Goal: Task Accomplishment & Management: Manage account settings

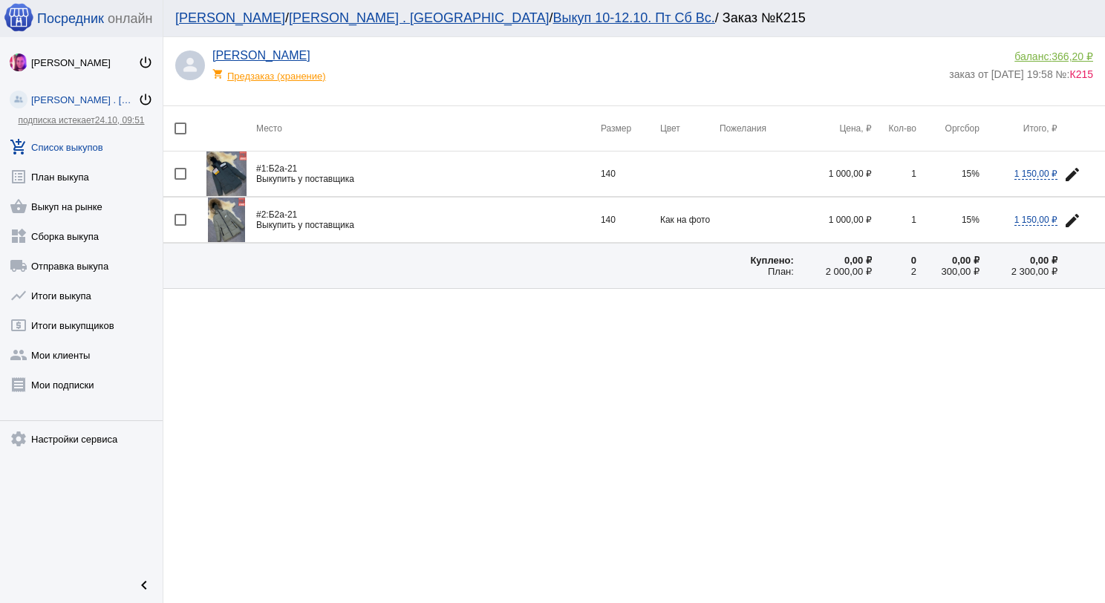
click at [80, 153] on link "add_shopping_cart Список выкупов" at bounding box center [81, 144] width 163 height 30
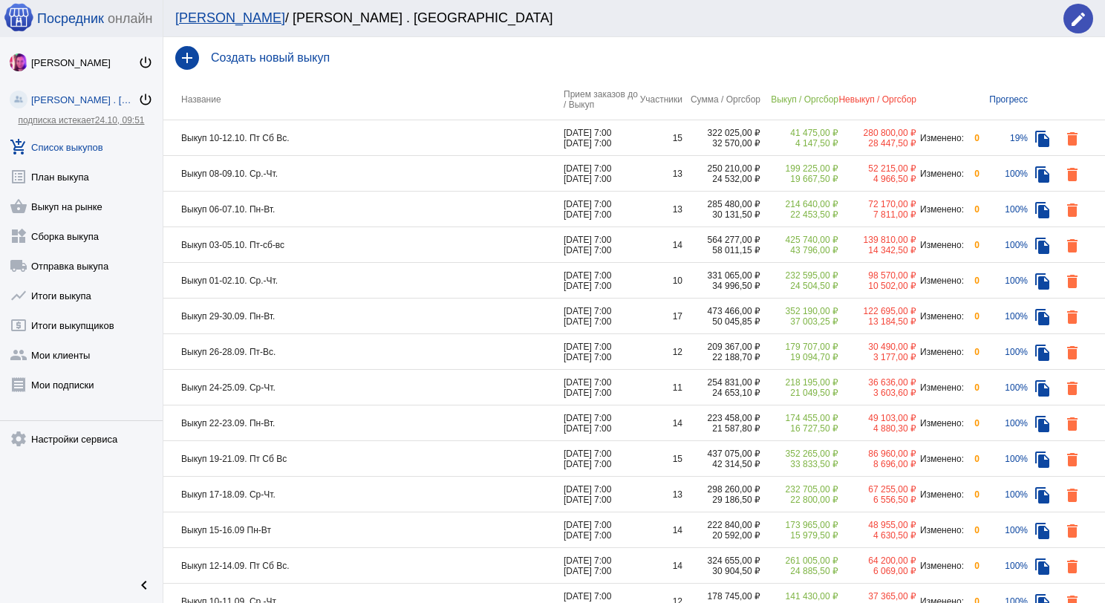
click at [415, 141] on td "Выкуп 10-12.10. Пт Сб Вс." at bounding box center [363, 138] width 400 height 36
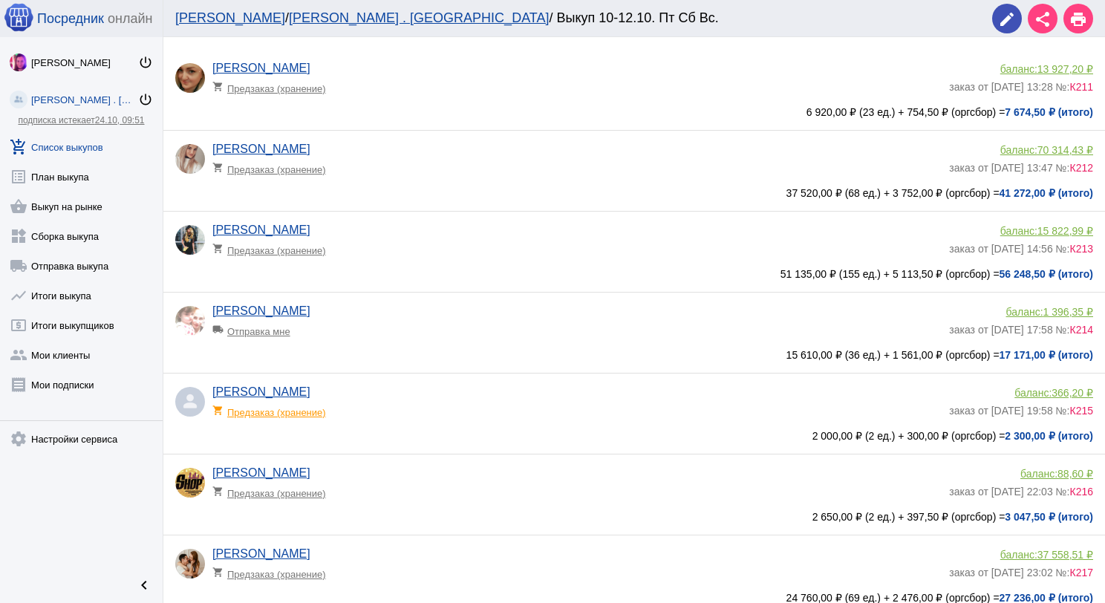
scroll to position [65, 0]
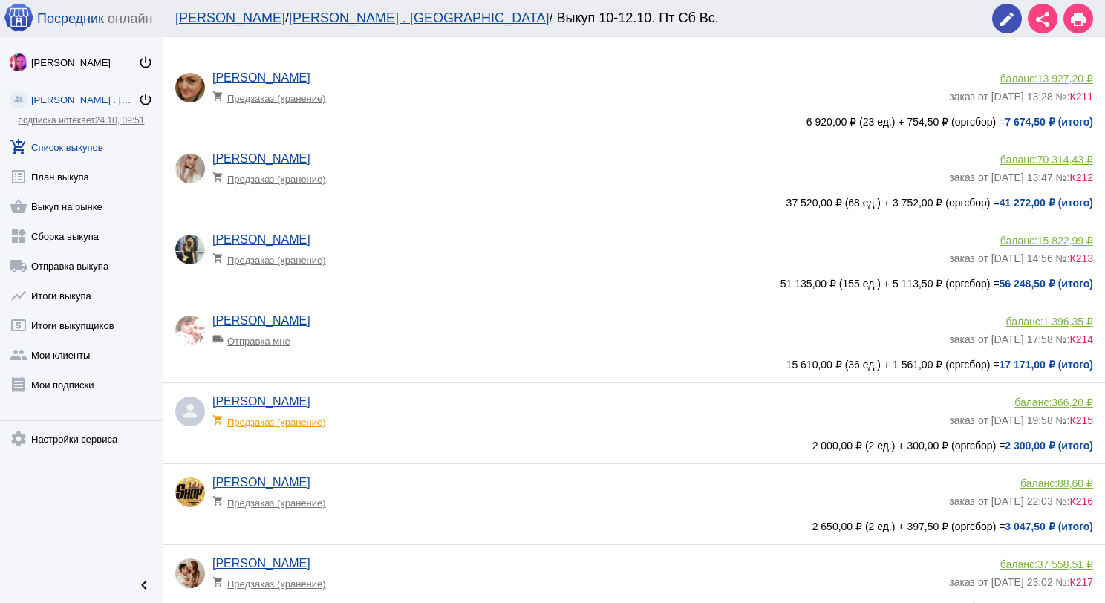
click at [486, 347] on app-delivery-type "local_shipping Отправка мне" at bounding box center [576, 336] width 729 height 19
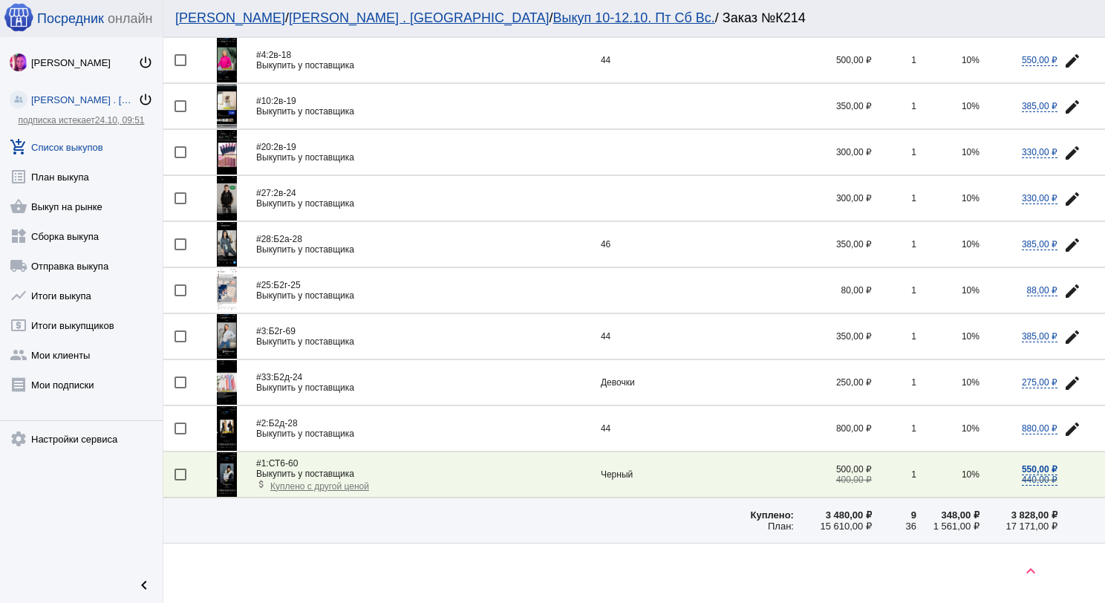
scroll to position [1261, 0]
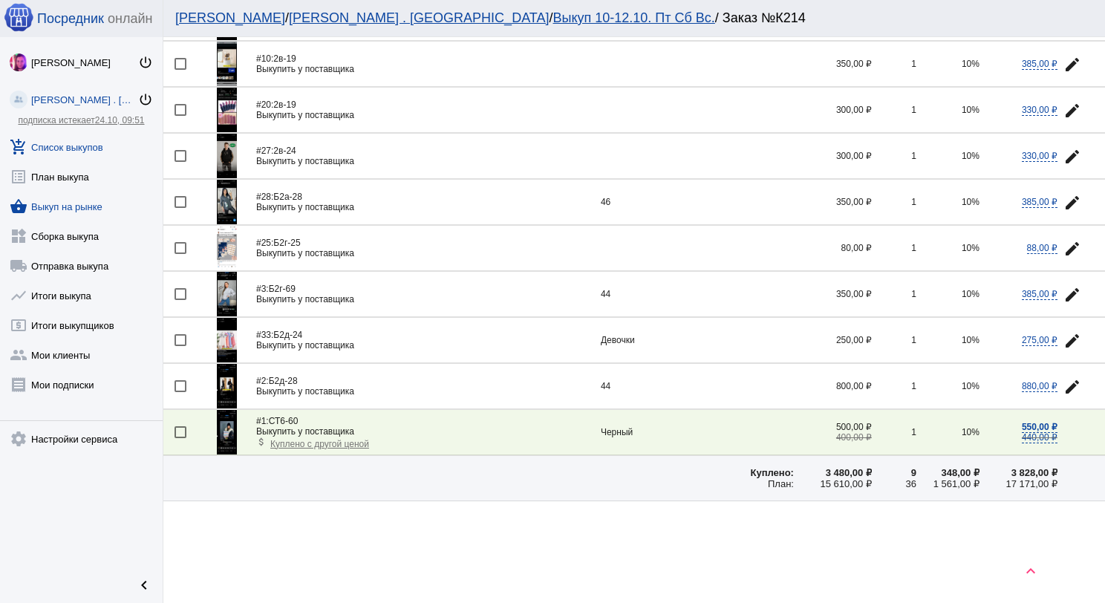
click at [95, 204] on link "shopping_basket Выкуп на рынке" at bounding box center [81, 204] width 163 height 30
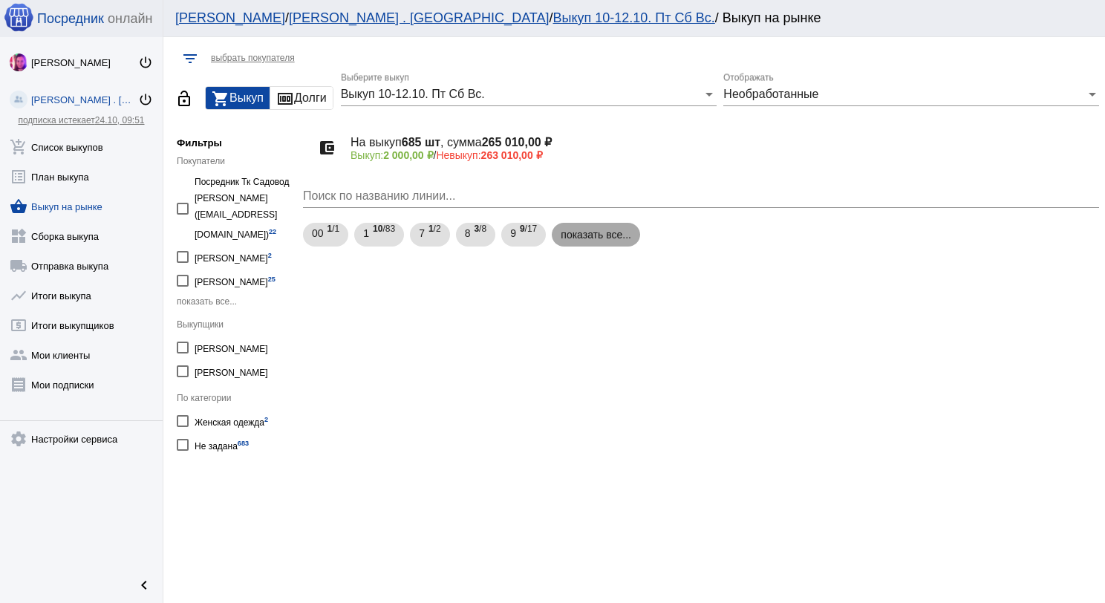
click at [577, 244] on mat-chip "показать все..." at bounding box center [596, 235] width 88 height 24
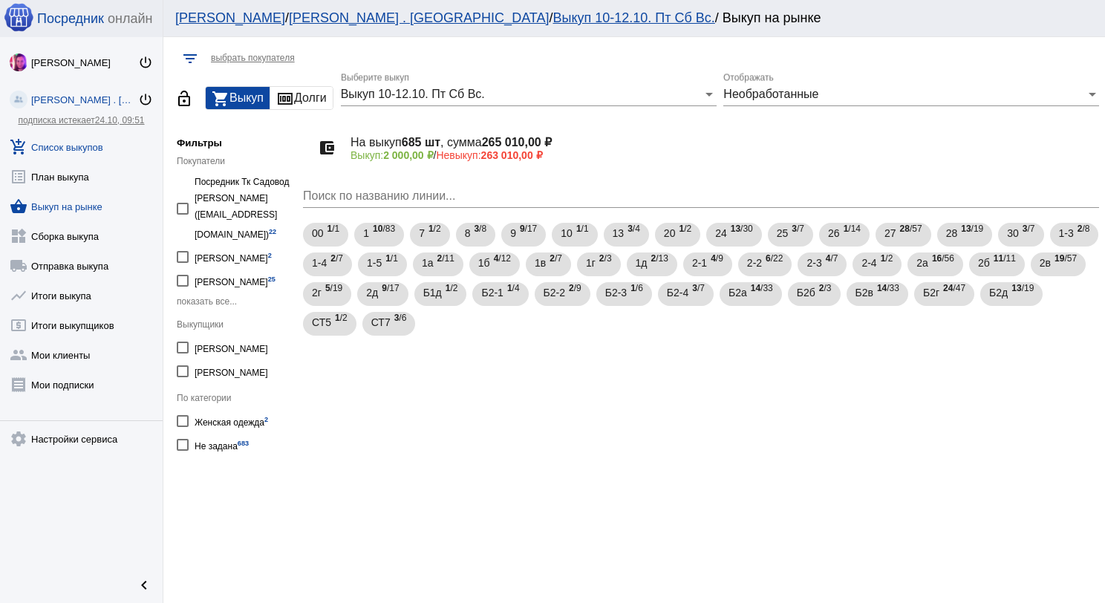
click at [105, 141] on link "add_shopping_cart Список выкупов" at bounding box center [81, 144] width 163 height 30
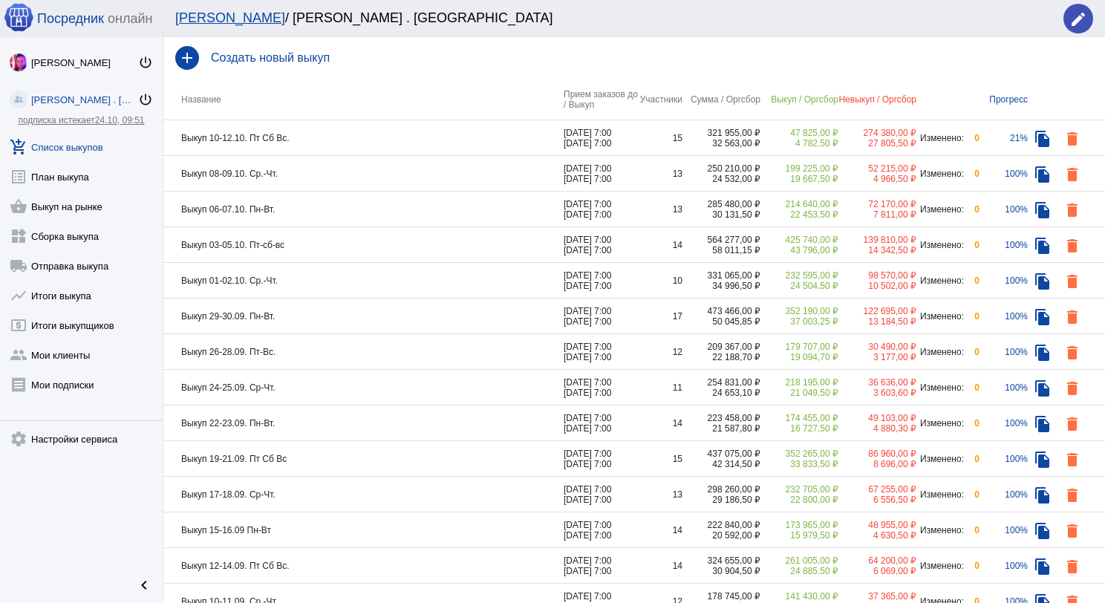
click at [341, 140] on td "Выкуп 10-12.10. Пт Сб Вс." at bounding box center [363, 138] width 400 height 36
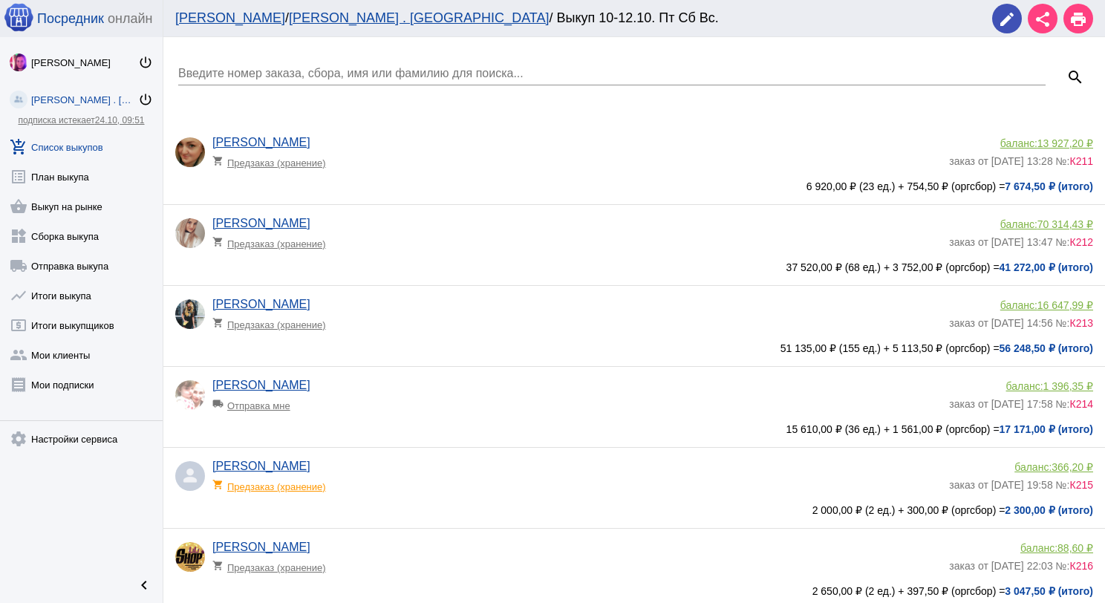
click at [392, 145] on div "[PERSON_NAME] shopping_cart Предзаказ (хранение)" at bounding box center [580, 156] width 737 height 40
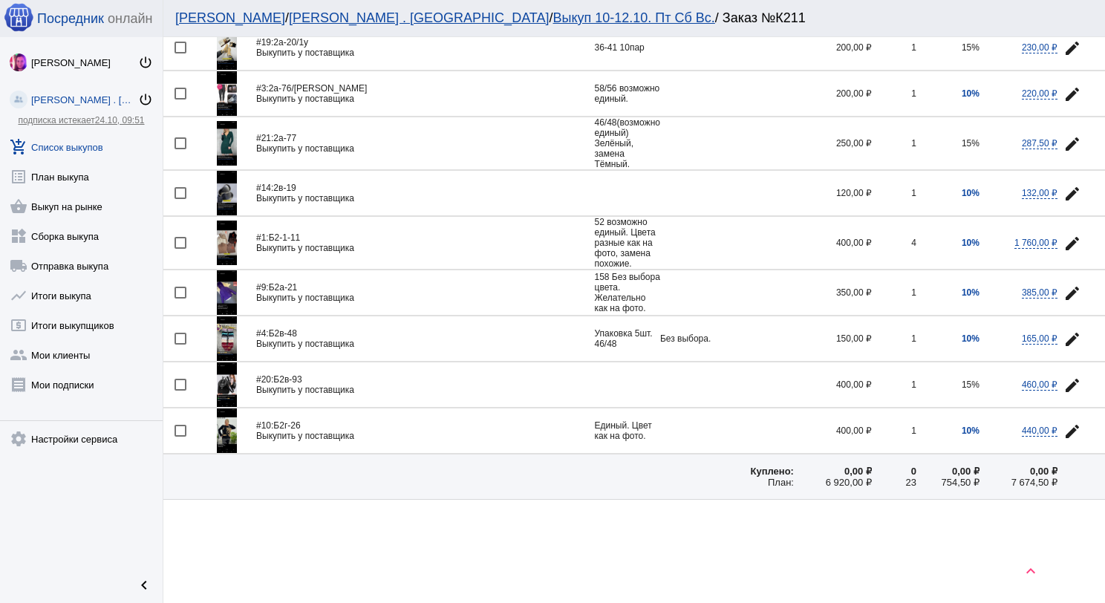
scroll to position [484, 0]
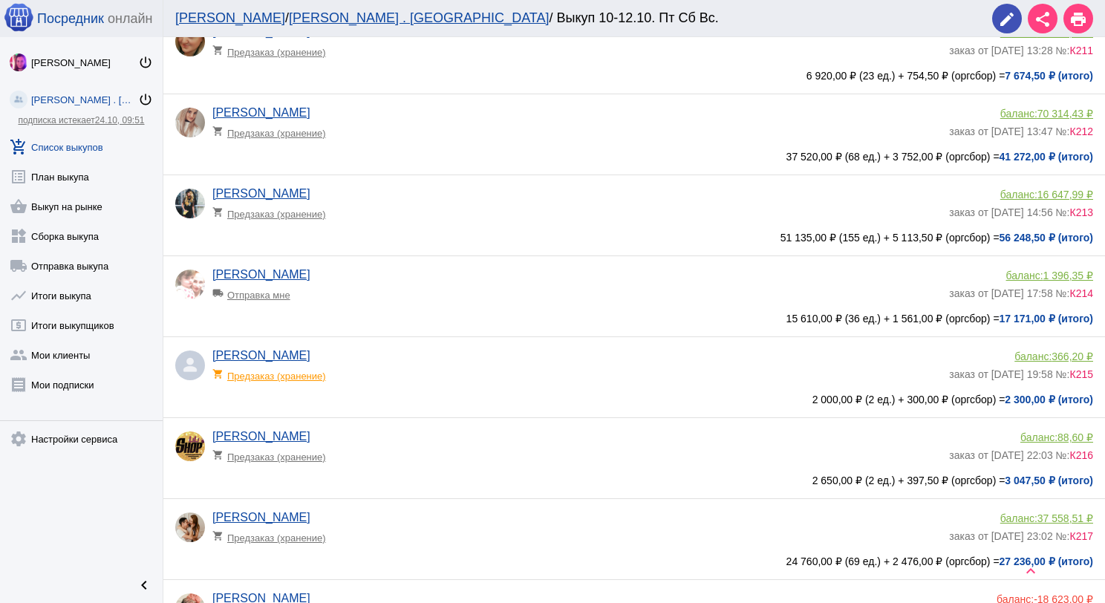
scroll to position [148, 0]
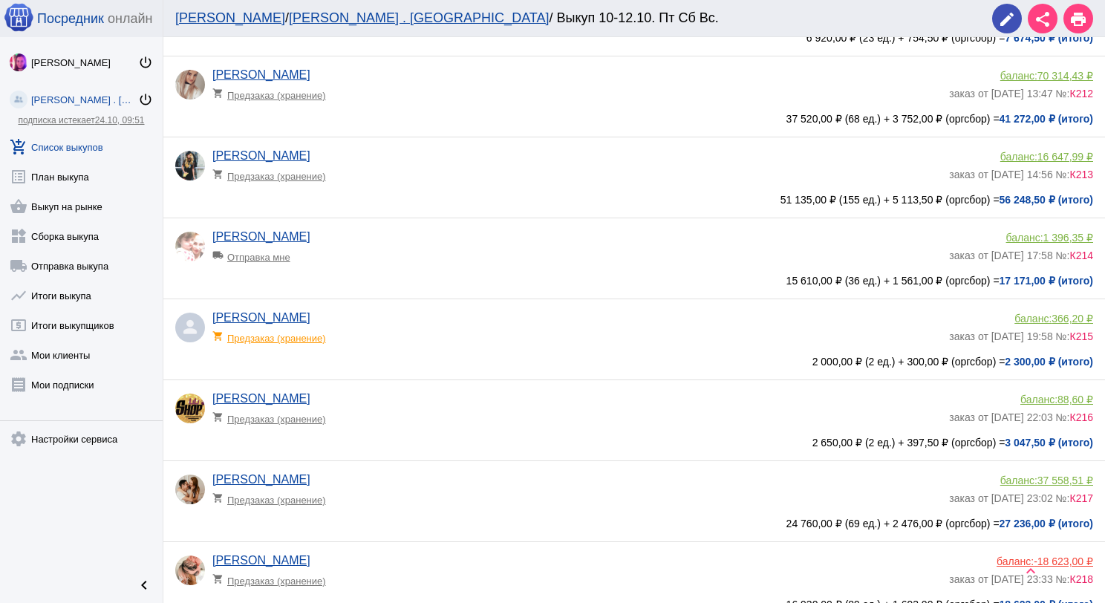
click at [474, 242] on div "[PERSON_NAME] local_shipping Отправка мне" at bounding box center [580, 250] width 737 height 40
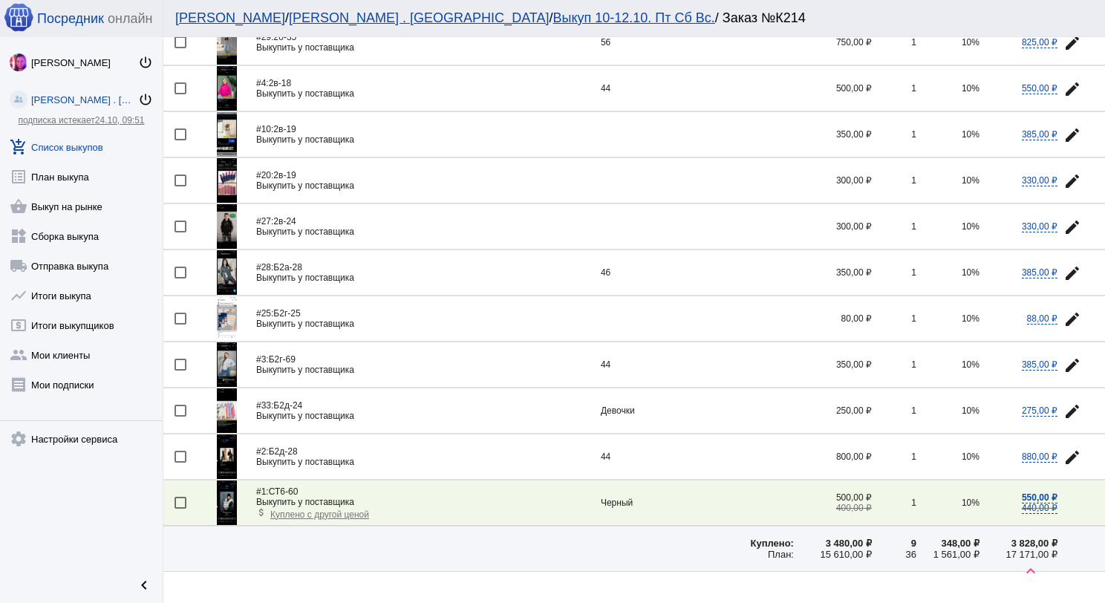
scroll to position [1261, 0]
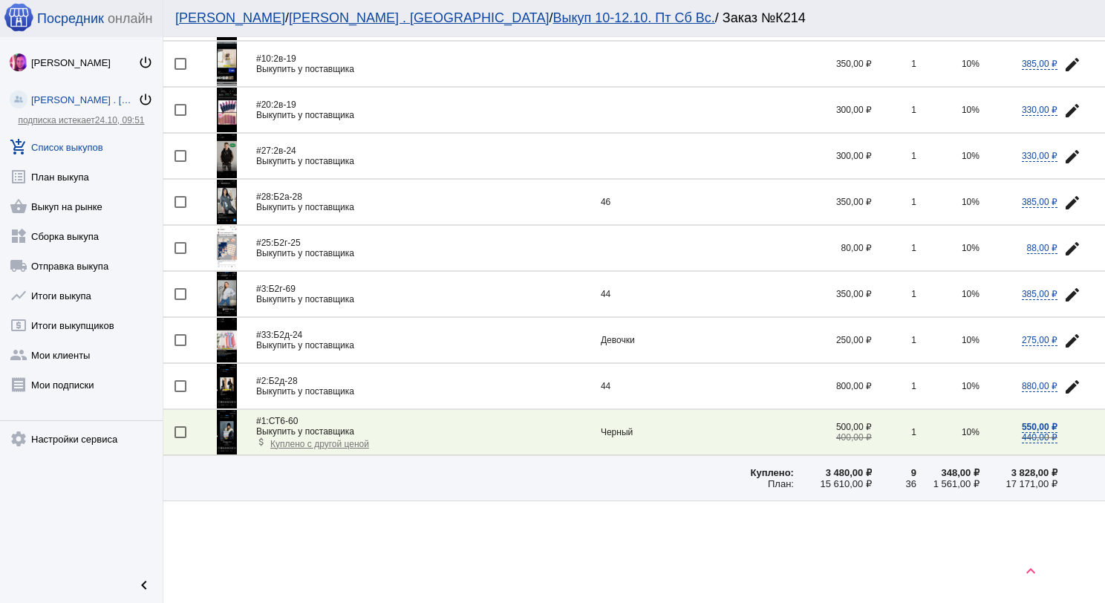
click at [232, 425] on img at bounding box center [227, 432] width 20 height 45
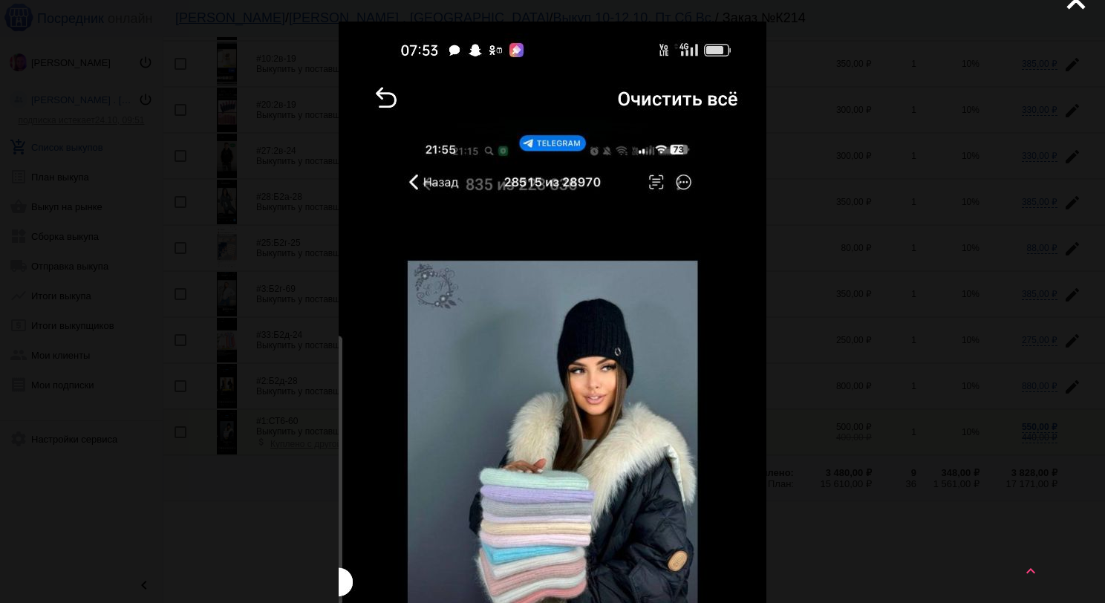
scroll to position [0, 0]
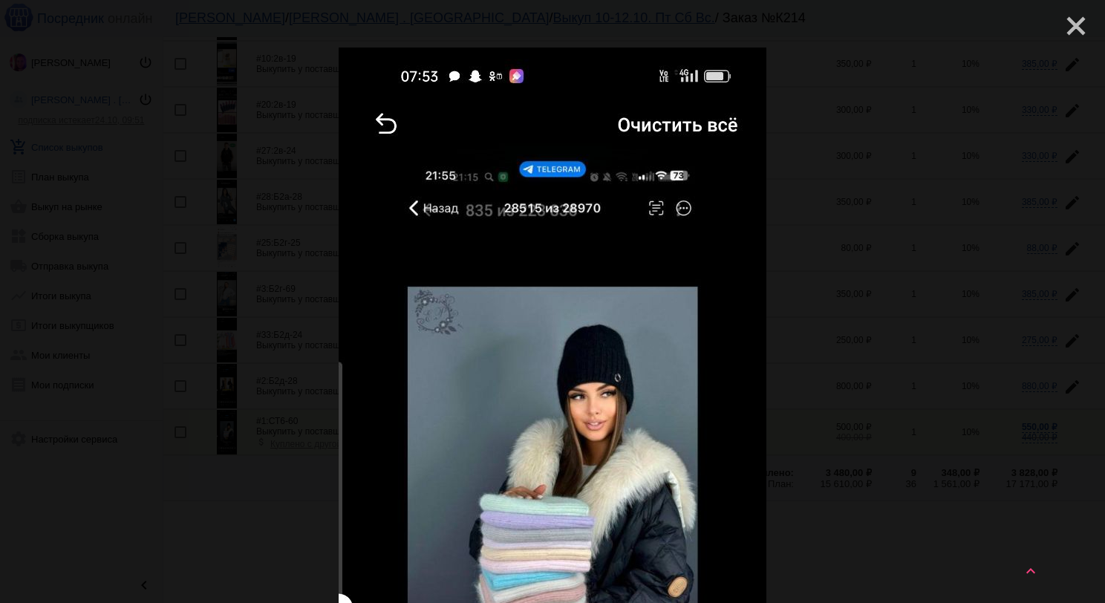
click at [1061, 27] on mat-icon "close" at bounding box center [1070, 20] width 18 height 18
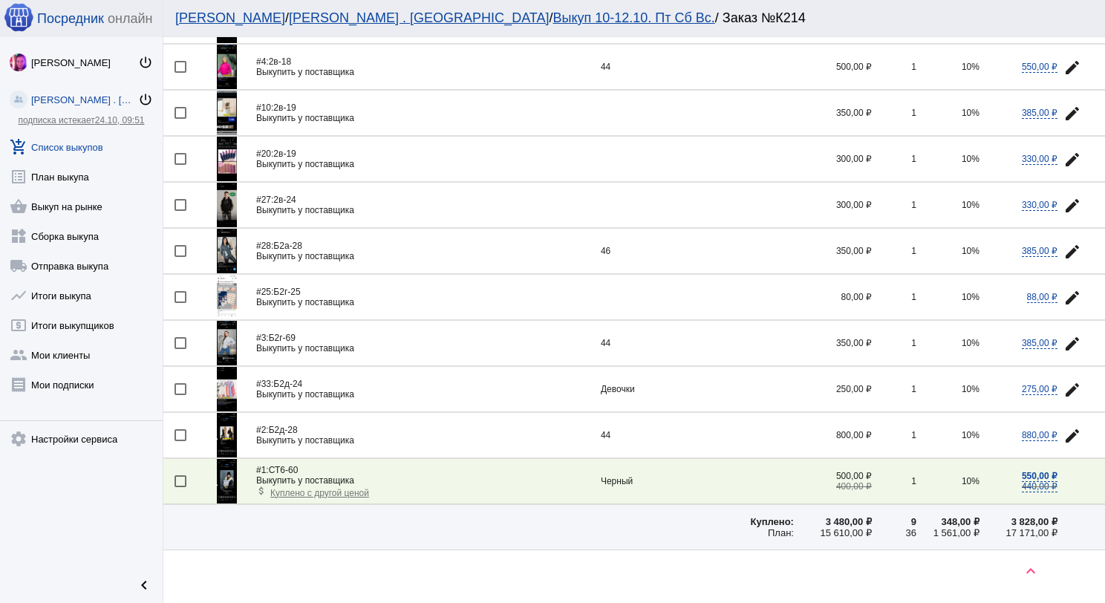
scroll to position [1186, 0]
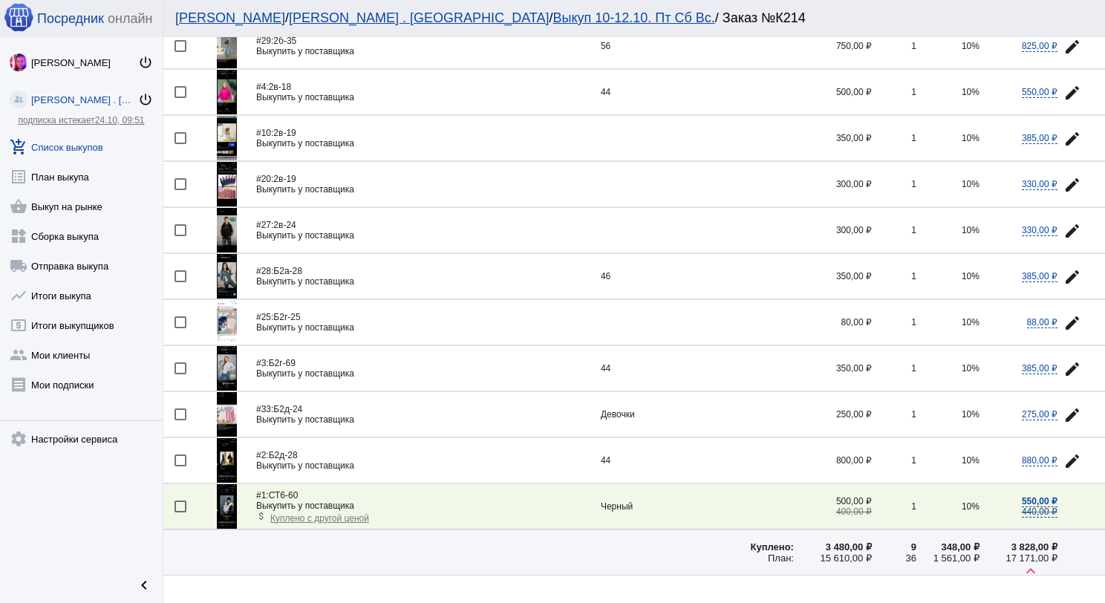
click at [79, 142] on link "add_shopping_cart Список выкупов" at bounding box center [81, 144] width 163 height 30
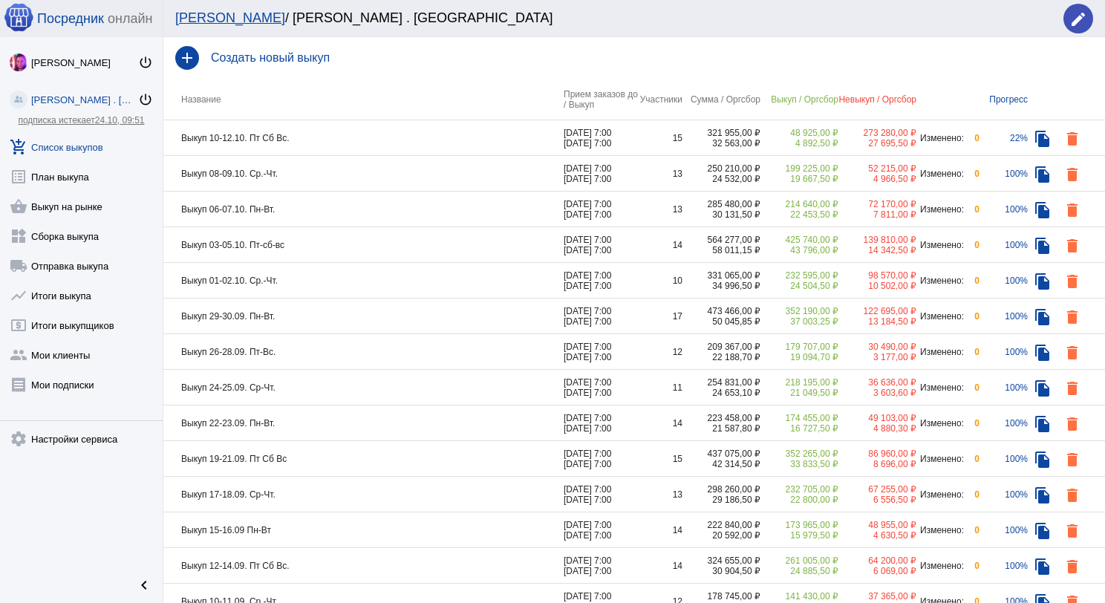
click at [365, 127] on td "Выкуп 10-12.10. Пт Сб Вс." at bounding box center [363, 138] width 400 height 36
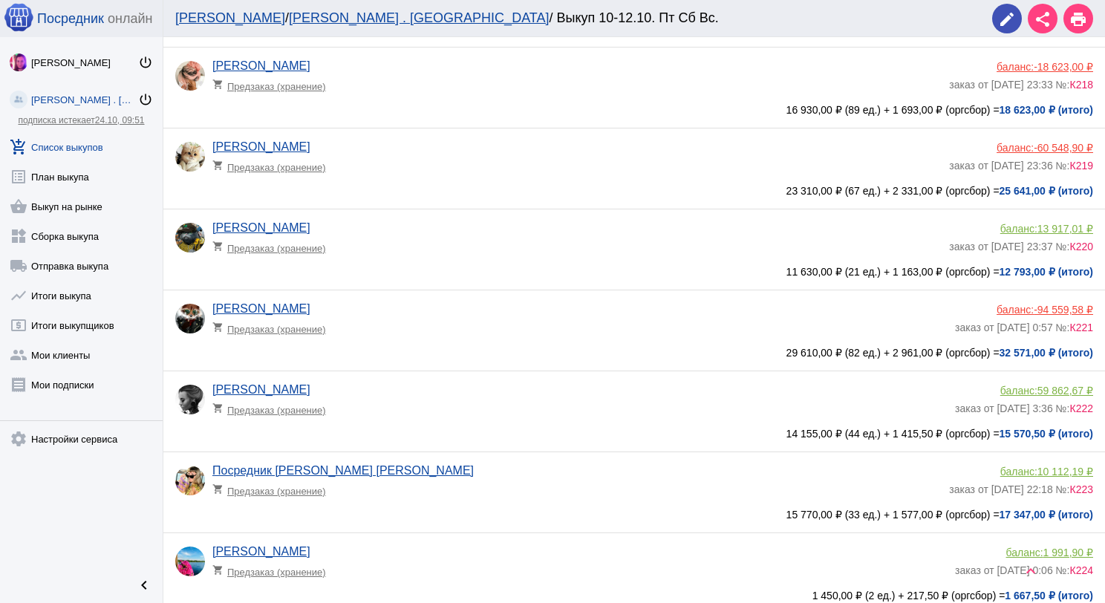
scroll to position [668, 0]
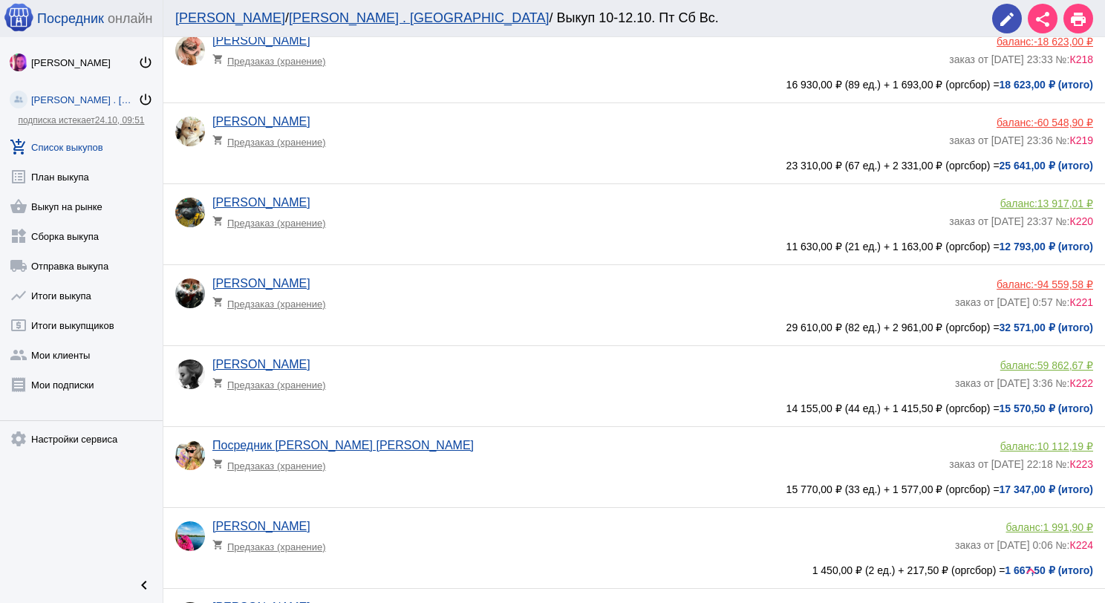
click at [472, 368] on div "[PERSON_NAME] shopping_cart Предзаказ (хранение)" at bounding box center [583, 378] width 742 height 40
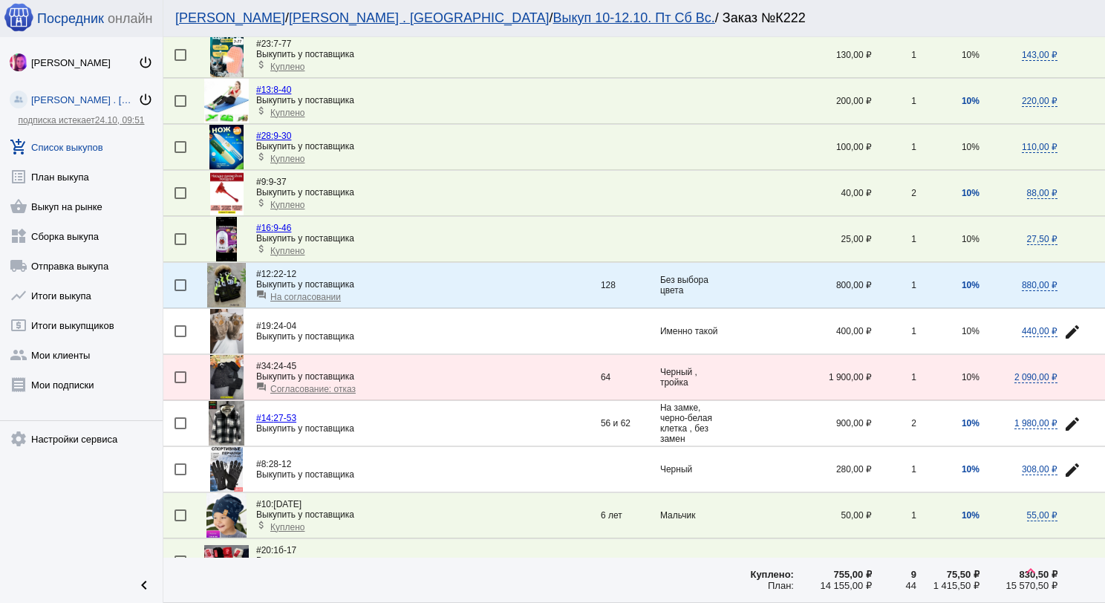
scroll to position [223, 0]
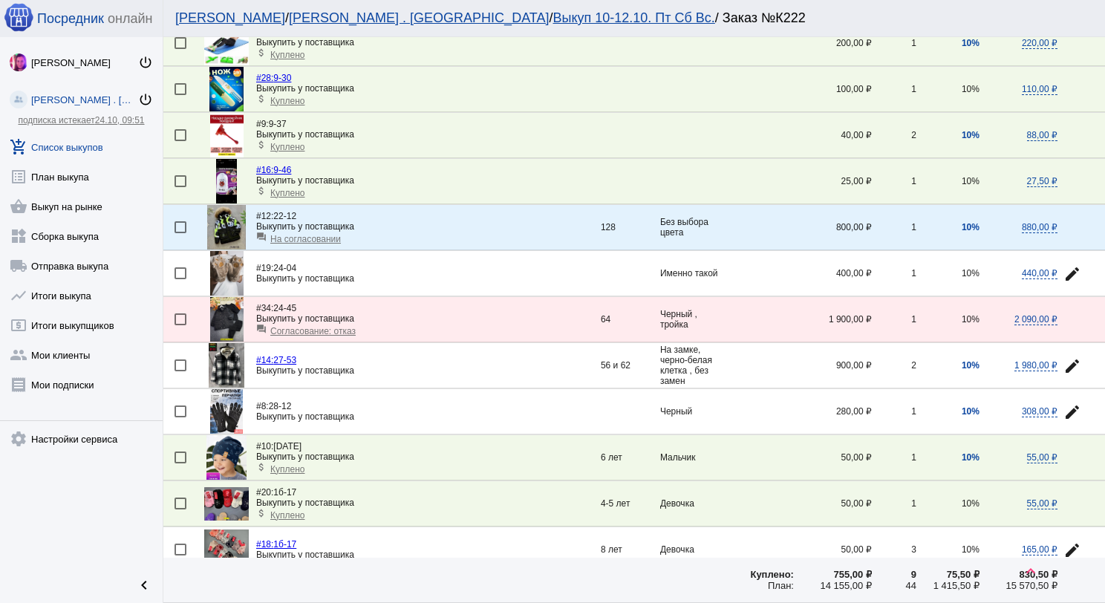
click at [330, 236] on span "На согласовании" at bounding box center [305, 239] width 71 height 10
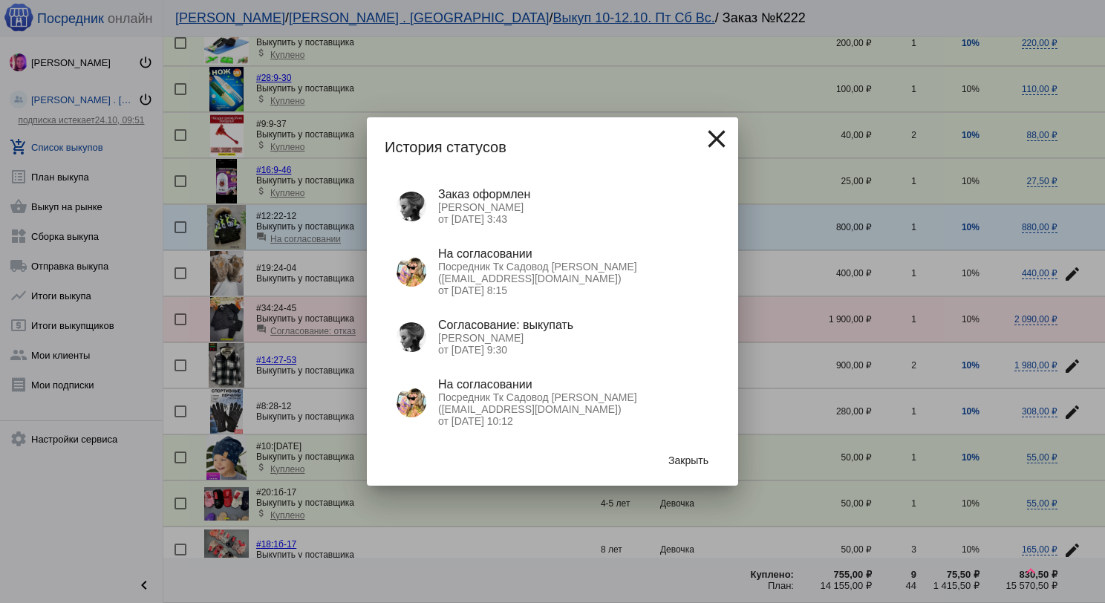
click at [688, 462] on span "Закрыть" at bounding box center [688, 460] width 40 height 12
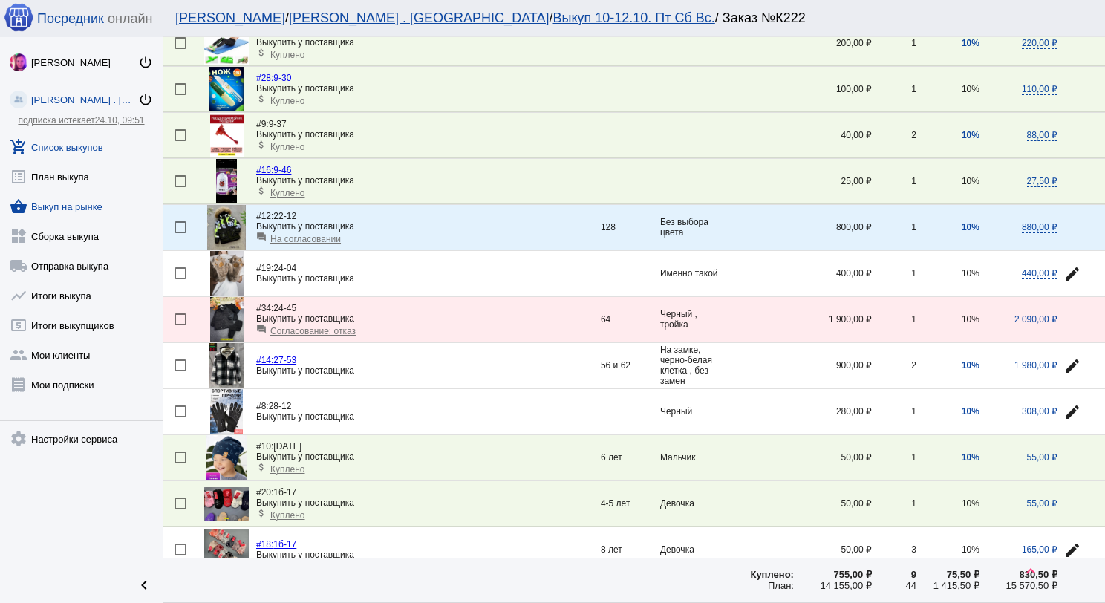
click at [89, 206] on link "shopping_basket Выкуп на рынке" at bounding box center [81, 204] width 163 height 30
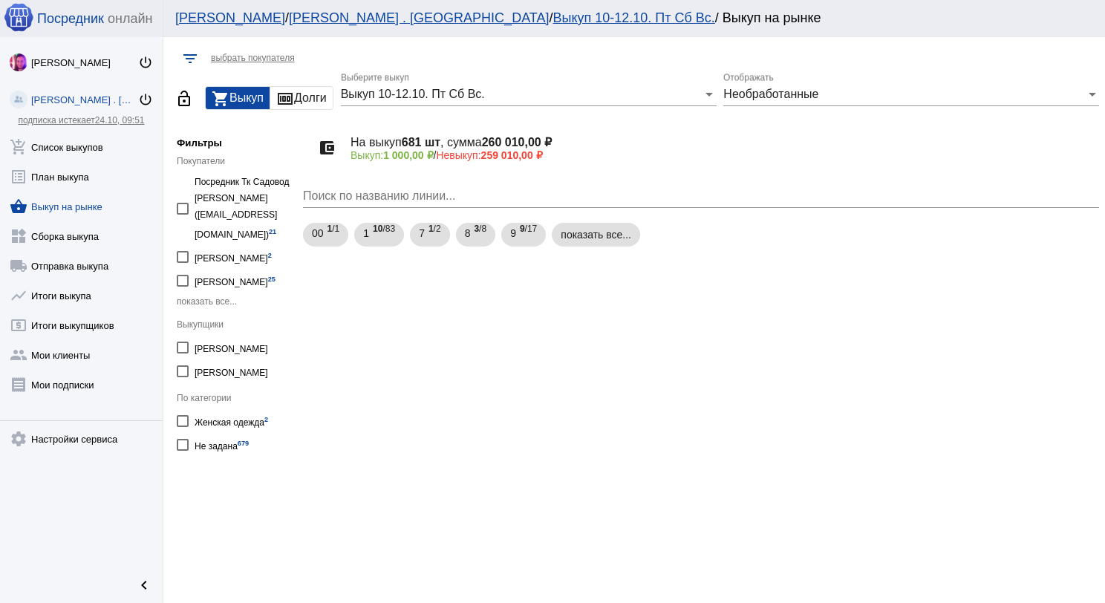
click at [742, 99] on span "Необработанные" at bounding box center [770, 94] width 95 height 13
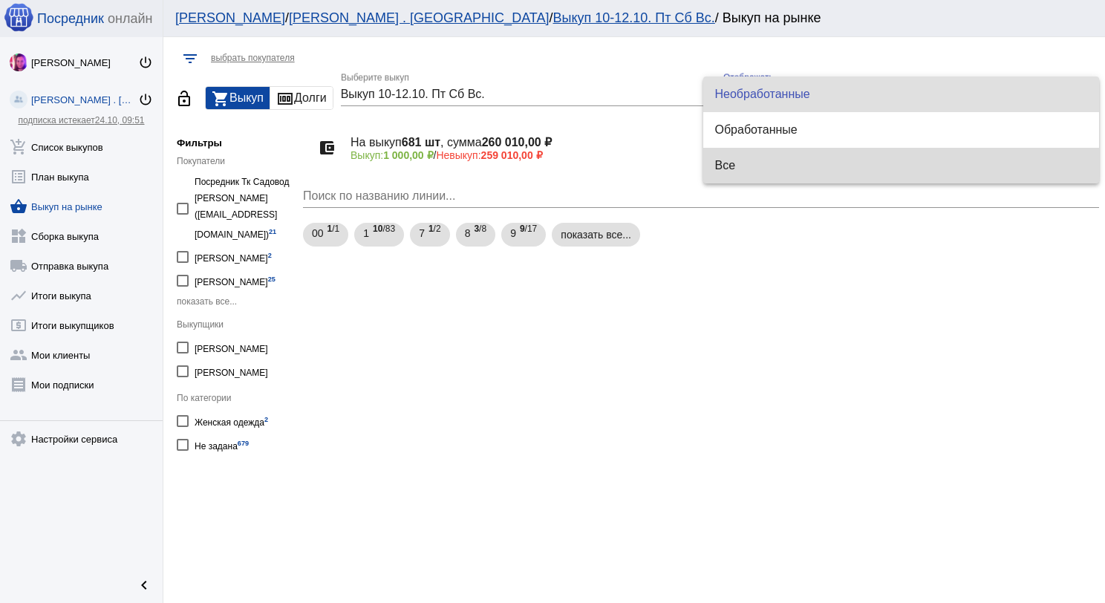
click at [745, 159] on span "Все" at bounding box center [901, 166] width 373 height 36
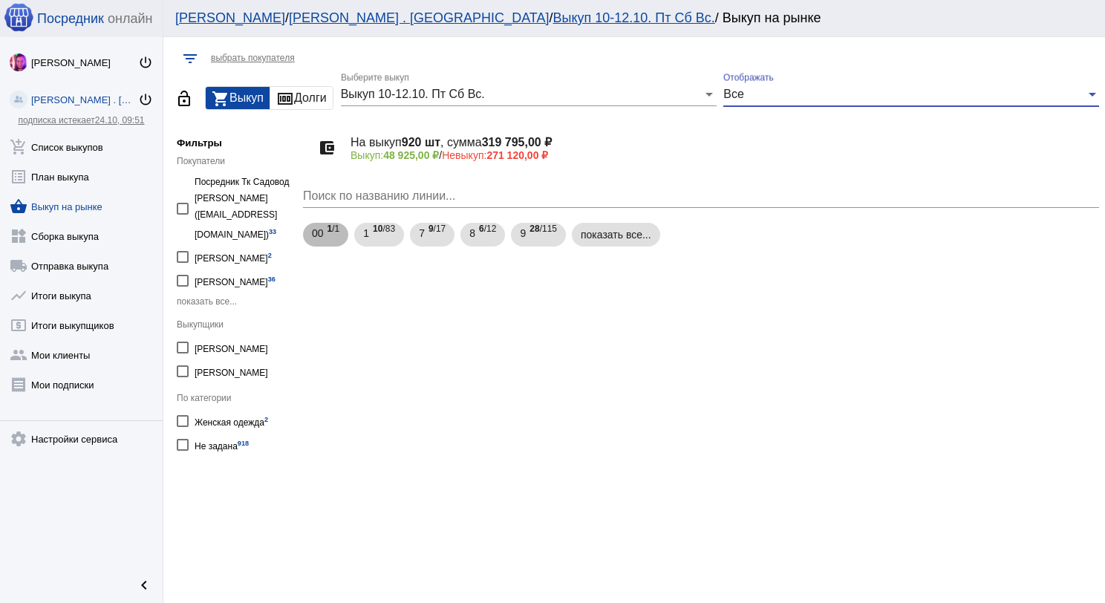
click at [598, 247] on div "00 1 /1 1 10 /83 7 9 /17 8 6 /12 9 28 /115 показать все..." at bounding box center [701, 235] width 802 height 30
click at [600, 242] on mat-chip "показать все..." at bounding box center [616, 235] width 88 height 24
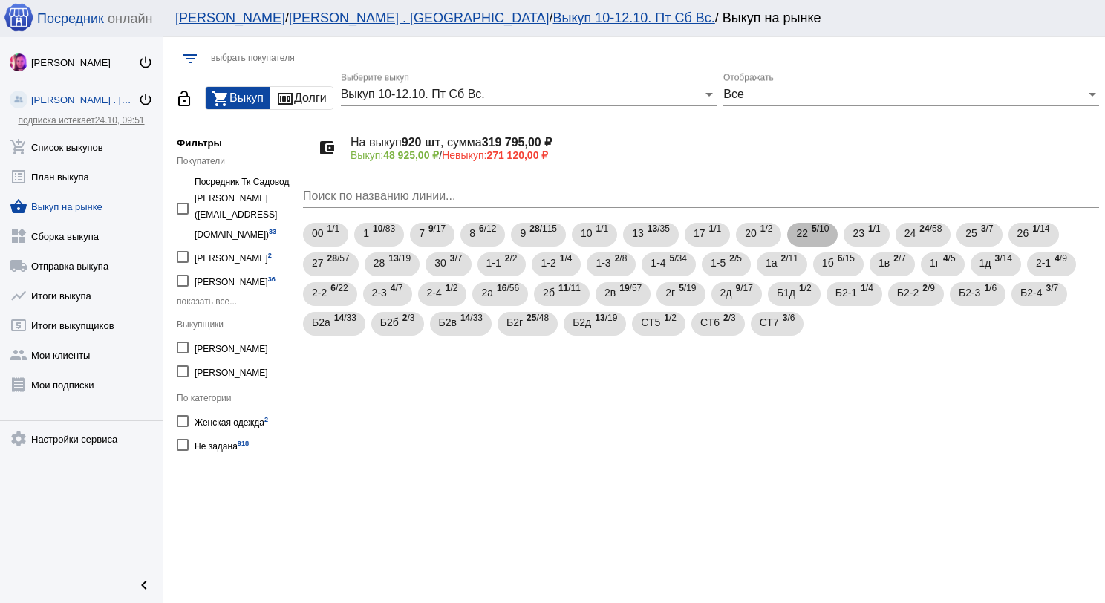
click at [823, 238] on span "5 /10" at bounding box center [820, 235] width 17 height 30
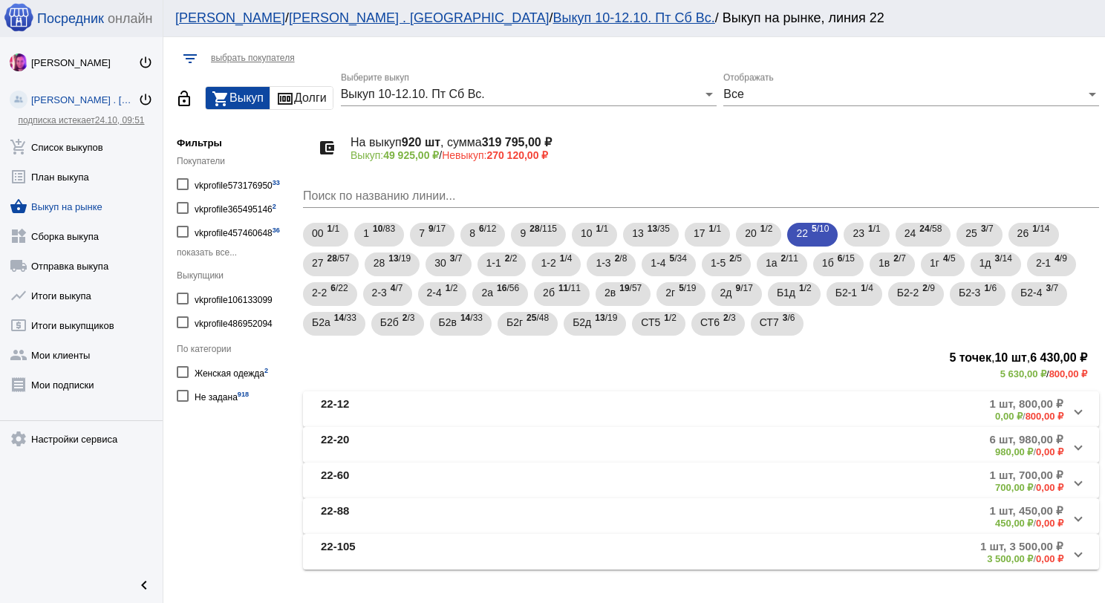
click at [523, 454] on mat-panel-title "22-20" at bounding box center [440, 445] width 238 height 25
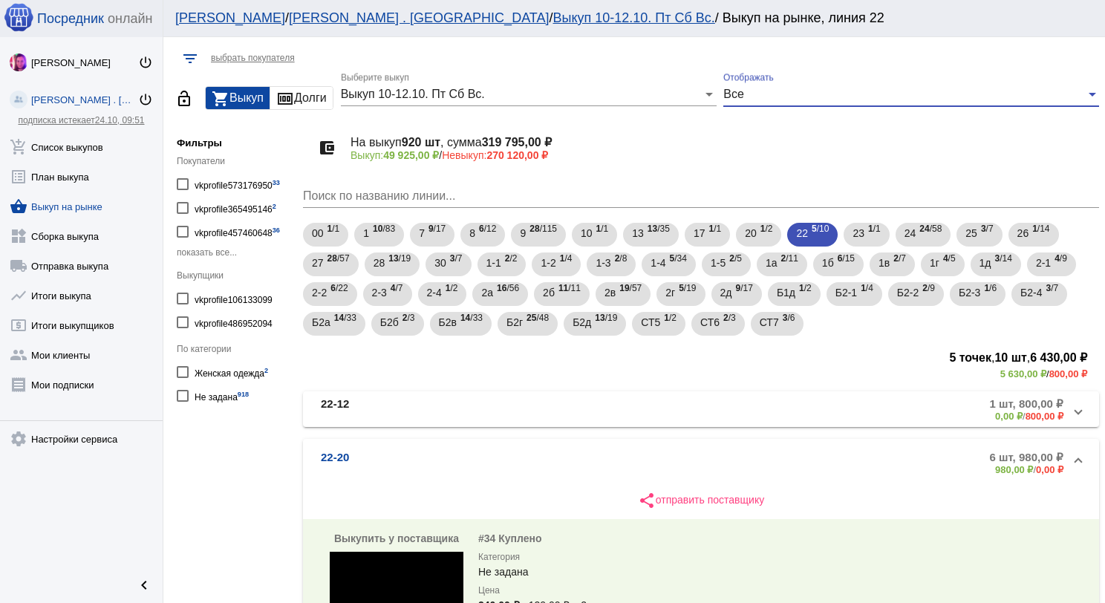
click at [752, 90] on div "Все" at bounding box center [904, 94] width 362 height 13
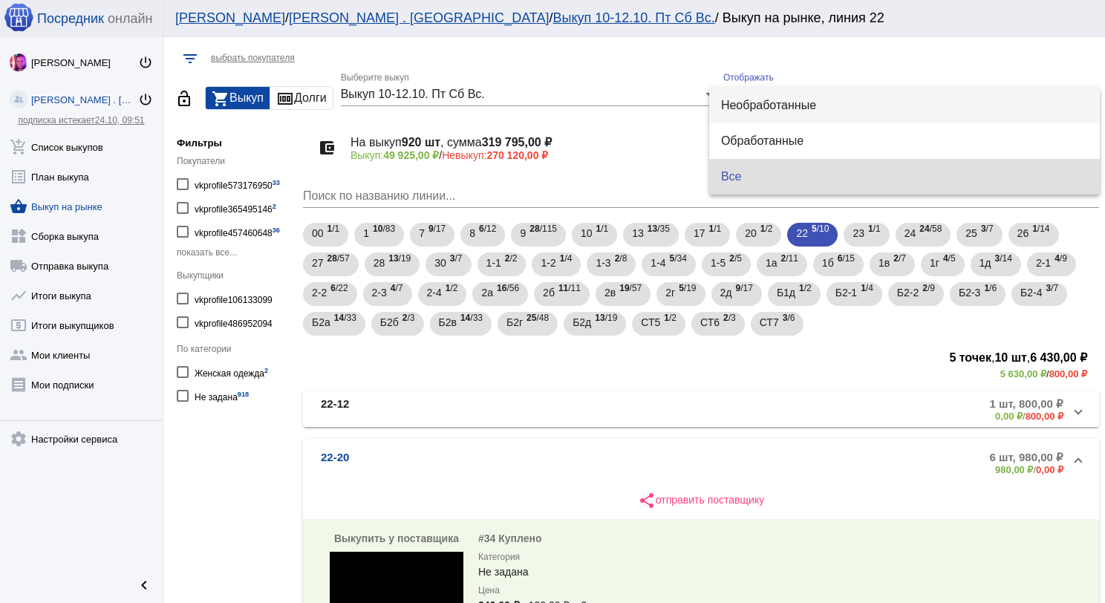
click at [757, 113] on span "Необработанные" at bounding box center [904, 106] width 367 height 36
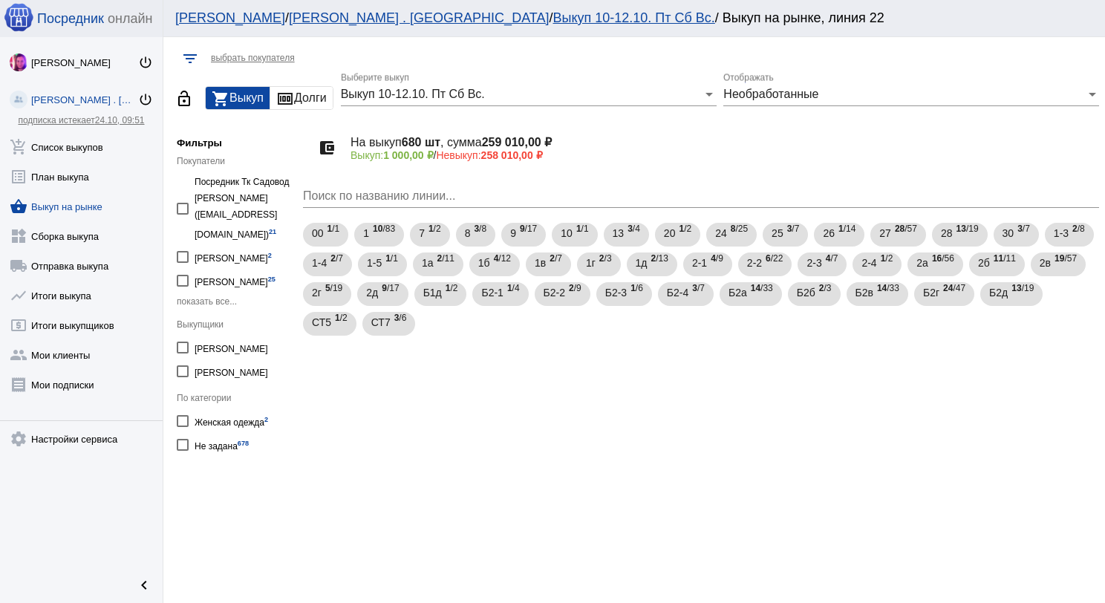
click at [742, 104] on div "Необработанные Отображать" at bounding box center [911, 89] width 376 height 33
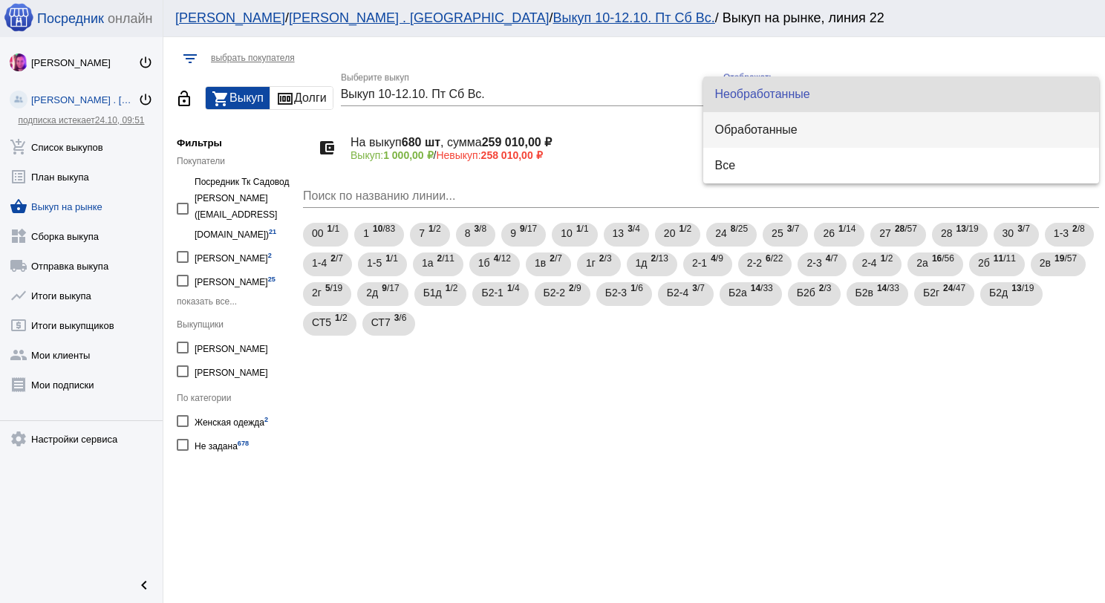
click at [744, 119] on span "Обработанные" at bounding box center [901, 130] width 373 height 36
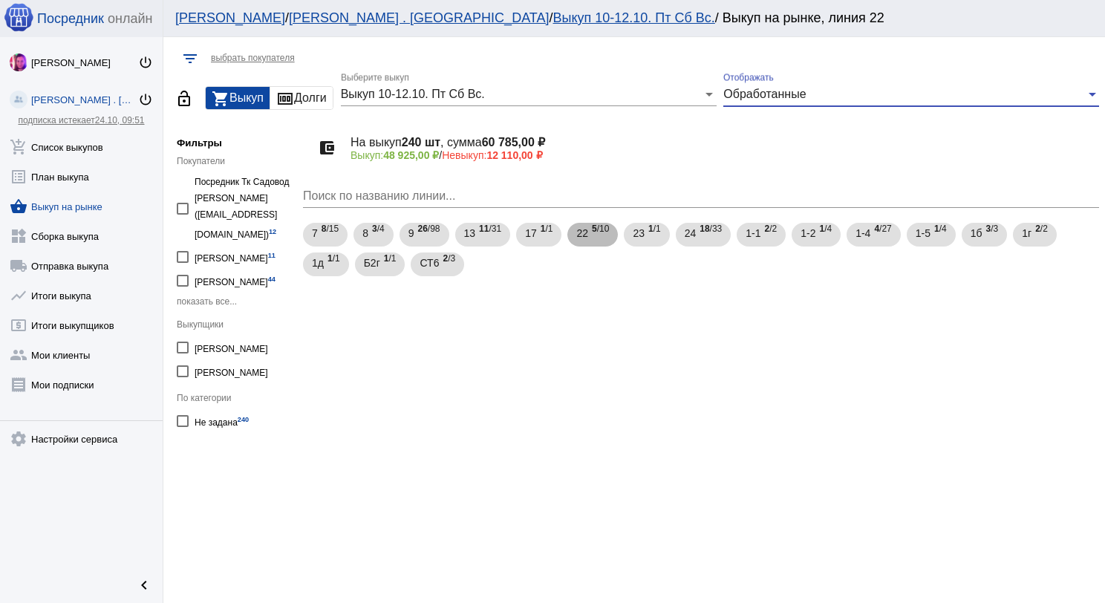
click at [604, 230] on span "5 /10" at bounding box center [600, 235] width 17 height 30
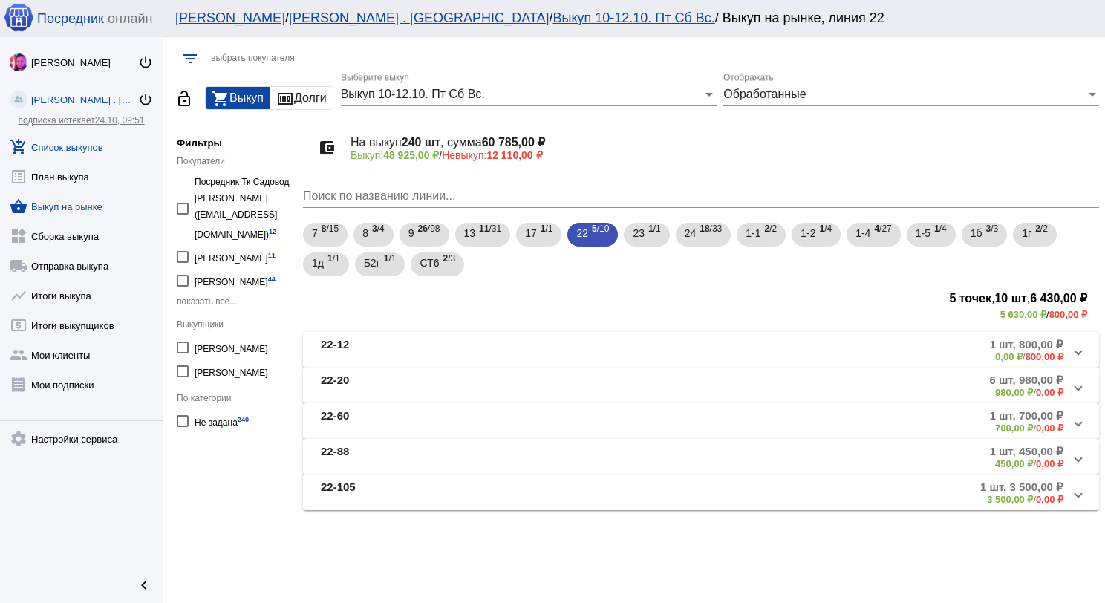
click at [87, 137] on link "add_shopping_cart Список выкупов" at bounding box center [81, 144] width 163 height 30
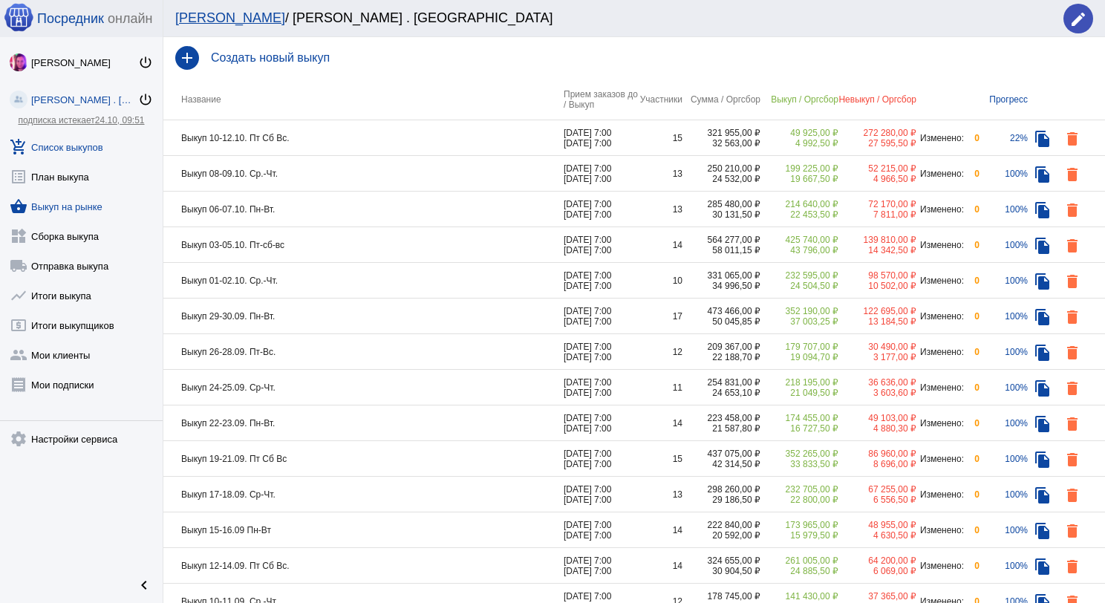
click at [97, 211] on link "shopping_basket Выкуп на рынке" at bounding box center [81, 204] width 163 height 30
